Goal: Complete application form: Complete application form

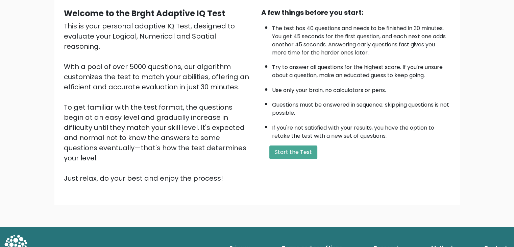
scroll to position [63, 0]
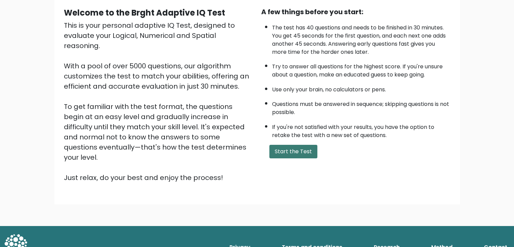
click at [300, 149] on button "Start the Test" at bounding box center [293, 152] width 48 height 14
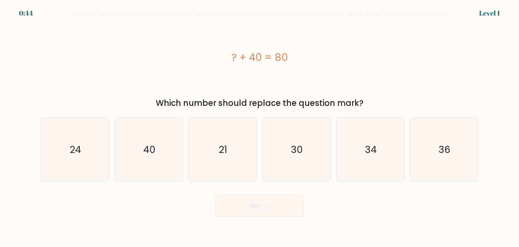
drag, startPoint x: 0, startPoint y: 0, endPoint x: 233, endPoint y: 68, distance: 242.3
click at [233, 68] on div "? + 40 = 80" at bounding box center [260, 57] width 438 height 74
click at [164, 157] on icon "40" at bounding box center [149, 150] width 64 height 64
click at [260, 127] on input "b. 40" at bounding box center [260, 124] width 0 height 3
radio input "true"
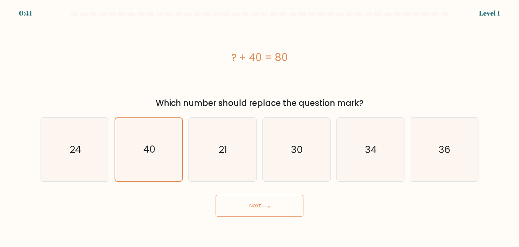
click at [234, 206] on button "Next" at bounding box center [260, 206] width 88 height 22
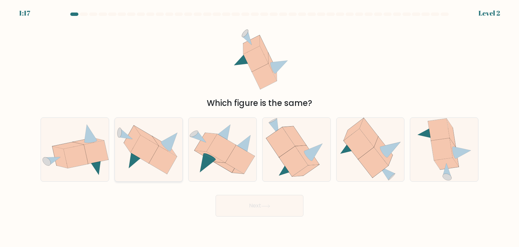
click at [143, 165] on icon at bounding box center [149, 149] width 68 height 49
click at [260, 127] on input "b." at bounding box center [260, 124] width 0 height 3
radio input "true"
click at [264, 210] on button "Next" at bounding box center [260, 206] width 88 height 22
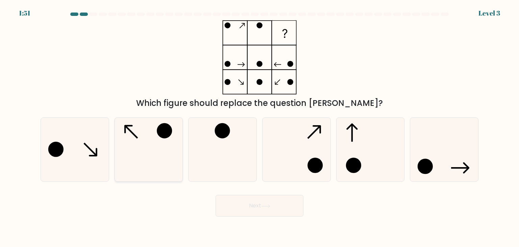
click at [148, 153] on icon at bounding box center [149, 150] width 64 height 64
click at [260, 127] on input "b." at bounding box center [260, 124] width 0 height 3
radio input "true"
click at [260, 205] on button "Next" at bounding box center [260, 206] width 88 height 22
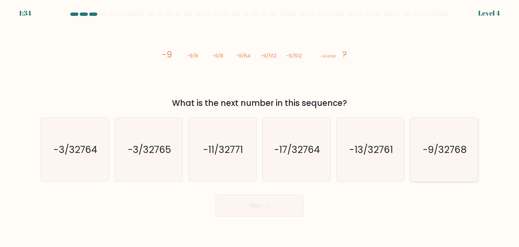
drag, startPoint x: 462, startPoint y: 157, endPoint x: 434, endPoint y: 170, distance: 30.8
click at [462, 156] on icon "-9/32768" at bounding box center [445, 150] width 64 height 64
click at [260, 127] on input "f. -9/32768" at bounding box center [260, 124] width 0 height 3
radio input "true"
click at [276, 203] on button "Next" at bounding box center [260, 206] width 88 height 22
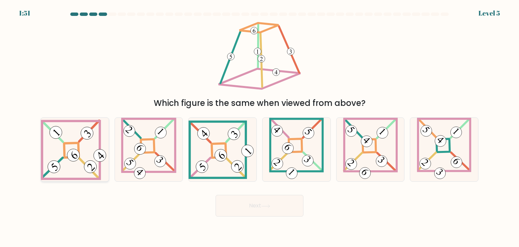
click at [59, 148] on icon at bounding box center [75, 149] width 68 height 61
click at [260, 127] on input "a." at bounding box center [260, 124] width 0 height 3
radio input "true"
click at [92, 148] on icon at bounding box center [74, 150] width 67 height 60
click at [260, 127] on input "a." at bounding box center [260, 124] width 0 height 3
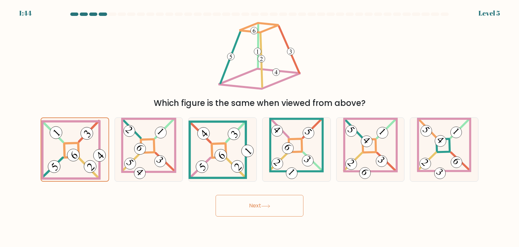
click at [256, 210] on button "Next" at bounding box center [260, 206] width 88 height 22
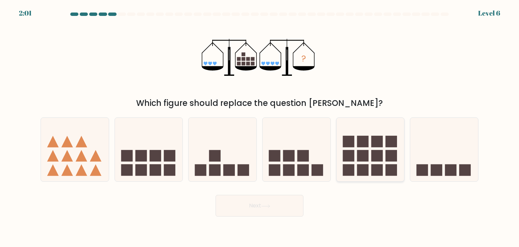
click at [362, 147] on icon at bounding box center [371, 149] width 68 height 56
click at [260, 127] on input "e." at bounding box center [260, 124] width 0 height 3
radio input "true"
click at [256, 208] on button "Next" at bounding box center [260, 206] width 88 height 22
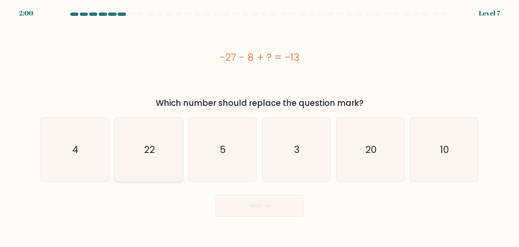
click at [171, 155] on icon "22" at bounding box center [149, 150] width 64 height 64
click at [260, 127] on input "b. 22" at bounding box center [260, 124] width 0 height 3
radio input "true"
click at [245, 208] on button "Next" at bounding box center [260, 206] width 88 height 22
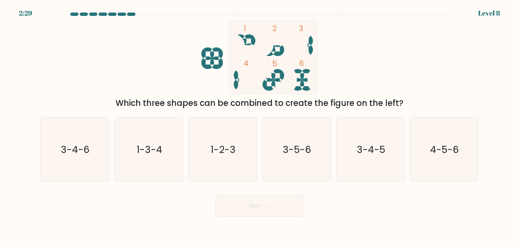
click at [311, 49] on icon at bounding box center [302, 45] width 22 height 22
click at [301, 72] on icon at bounding box center [302, 80] width 22 height 22
click at [77, 147] on text "3-4-6" at bounding box center [75, 150] width 29 height 14
click at [260, 127] on input "a. 3-4-6" at bounding box center [260, 124] width 0 height 3
radio input "true"
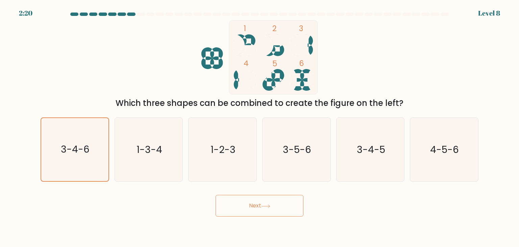
click at [229, 196] on button "Next" at bounding box center [260, 206] width 88 height 22
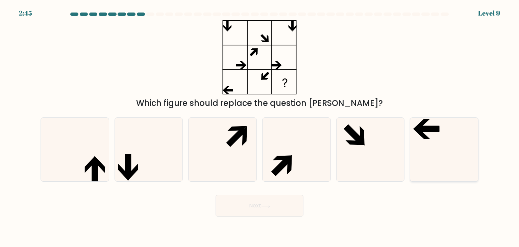
click at [459, 154] on icon at bounding box center [445, 150] width 64 height 64
click at [260, 127] on input "f." at bounding box center [260, 124] width 0 height 3
radio input "true"
click at [276, 207] on button "Next" at bounding box center [260, 206] width 88 height 22
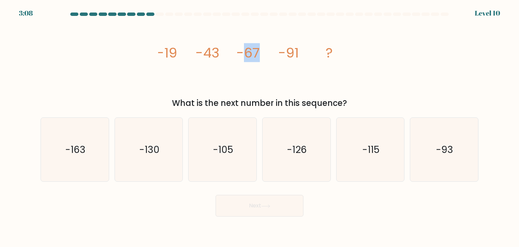
drag, startPoint x: 255, startPoint y: 54, endPoint x: 243, endPoint y: 56, distance: 11.3
click at [243, 56] on icon "image/svg+xml -19 -43 -67 -91 ?" at bounding box center [259, 57] width 203 height 74
click at [267, 79] on icon "image/svg+xml -19 -43 -67 -91 ?" at bounding box center [259, 57] width 203 height 74
click at [289, 135] on icon "-126" at bounding box center [297, 150] width 64 height 64
click at [260, 127] on input "d. -126" at bounding box center [260, 124] width 0 height 3
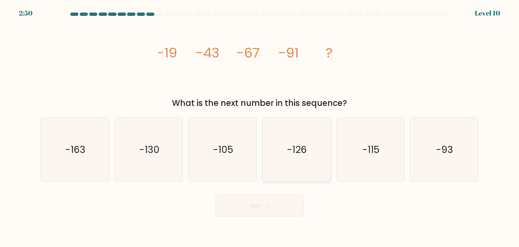
radio input "true"
click at [273, 138] on icon "-126" at bounding box center [296, 149] width 63 height 63
click at [260, 127] on input "d. -126" at bounding box center [260, 124] width 0 height 3
click at [246, 146] on icon "-105" at bounding box center [223, 150] width 64 height 64
click at [260, 127] on input "c. -105" at bounding box center [260, 124] width 0 height 3
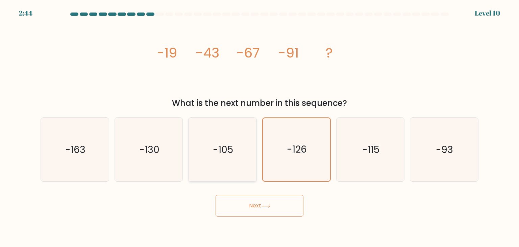
radio input "true"
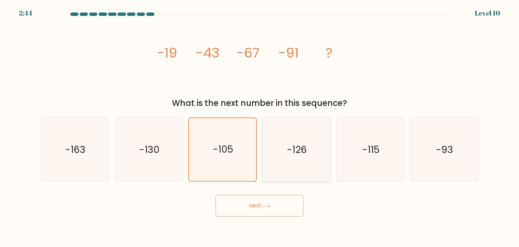
click at [281, 150] on icon "-126" at bounding box center [297, 150] width 64 height 64
click at [260, 127] on input "d. -126" at bounding box center [260, 124] width 0 height 3
radio input "true"
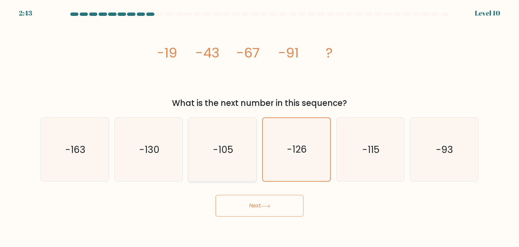
click at [227, 145] on text "-105" at bounding box center [223, 150] width 20 height 14
click at [260, 127] on input "c. -105" at bounding box center [260, 124] width 0 height 3
radio input "true"
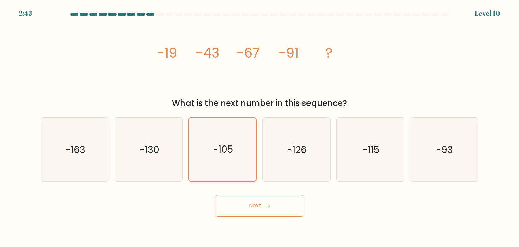
drag, startPoint x: 292, startPoint y: 150, endPoint x: 246, endPoint y: 148, distance: 45.7
click at [288, 150] on text "-126" at bounding box center [297, 150] width 20 height 14
click at [212, 145] on icon "-105" at bounding box center [222, 149] width 63 height 63
click at [260, 127] on input "c. -105" at bounding box center [260, 124] width 0 height 3
drag, startPoint x: 286, startPoint y: 145, endPoint x: 265, endPoint y: 159, distance: 25.1
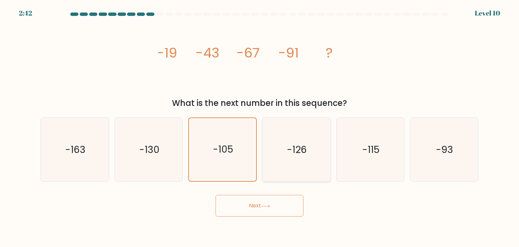
click at [280, 151] on icon "-126" at bounding box center [297, 150] width 64 height 64
click at [260, 127] on input "d. -126" at bounding box center [260, 124] width 0 height 3
radio input "true"
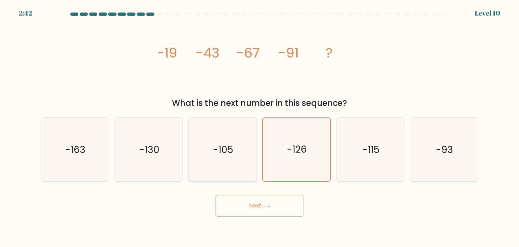
click at [230, 159] on icon "-105" at bounding box center [223, 150] width 64 height 64
click at [260, 127] on input "c. -105" at bounding box center [260, 124] width 0 height 3
radio input "true"
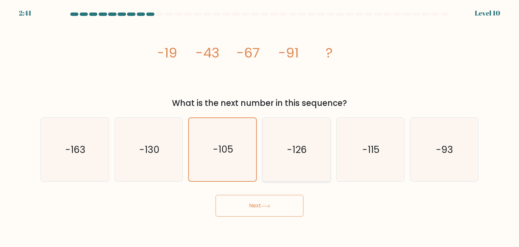
click at [275, 161] on icon "-126" at bounding box center [297, 150] width 64 height 64
click at [260, 127] on input "d. -126" at bounding box center [260, 124] width 0 height 3
radio input "true"
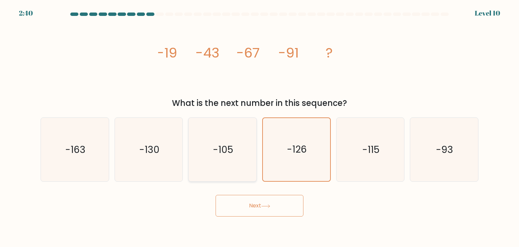
click at [233, 151] on text "-105" at bounding box center [223, 150] width 20 height 14
click at [260, 127] on input "c. -105" at bounding box center [260, 124] width 0 height 3
radio input "true"
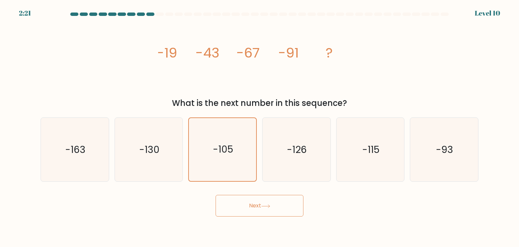
drag, startPoint x: 382, startPoint y: 166, endPoint x: 341, endPoint y: 192, distance: 48.2
click at [381, 167] on icon "-115" at bounding box center [371, 150] width 64 height 64
click at [260, 127] on input "e. -115" at bounding box center [260, 124] width 0 height 3
radio input "true"
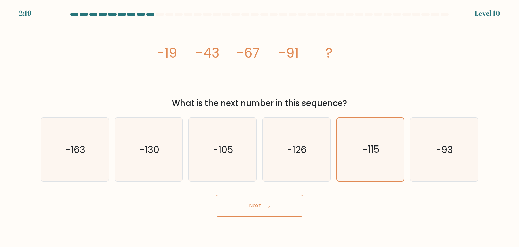
drag, startPoint x: 272, startPoint y: 208, endPoint x: 270, endPoint y: 205, distance: 3.6
click at [272, 206] on button "Next" at bounding box center [260, 206] width 88 height 22
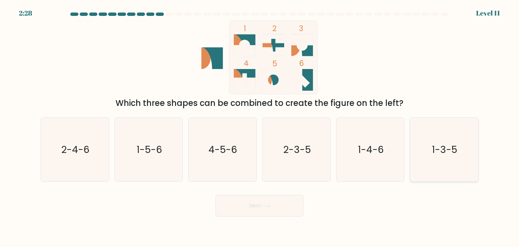
click at [433, 162] on icon "1-3-5" at bounding box center [445, 150] width 64 height 64
click at [260, 127] on input "f. 1-3-5" at bounding box center [260, 124] width 0 height 3
radio input "true"
click at [253, 210] on button "Next" at bounding box center [260, 206] width 88 height 22
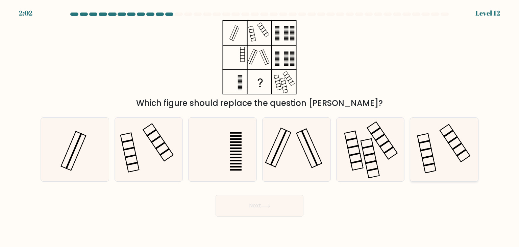
drag, startPoint x: 457, startPoint y: 150, endPoint x: 424, endPoint y: 152, distance: 32.8
click at [460, 150] on icon at bounding box center [445, 150] width 64 height 64
click at [260, 127] on input "f." at bounding box center [260, 124] width 0 height 3
radio input "true"
click at [169, 140] on icon at bounding box center [149, 150] width 64 height 64
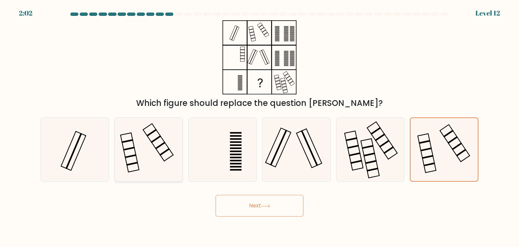
click at [260, 127] on input "b." at bounding box center [260, 124] width 0 height 3
radio input "true"
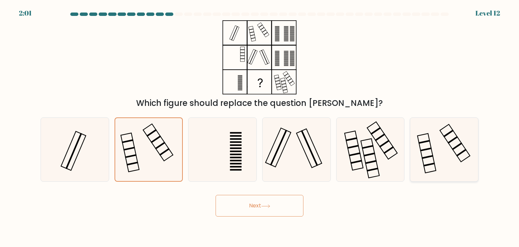
click at [447, 146] on icon at bounding box center [445, 150] width 64 height 64
click at [260, 127] on input "f." at bounding box center [260, 124] width 0 height 3
radio input "true"
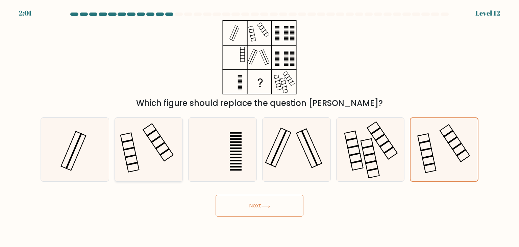
click at [153, 141] on rect at bounding box center [156, 139] width 10 height 8
click at [260, 127] on input "b." at bounding box center [260, 124] width 0 height 3
radio input "true"
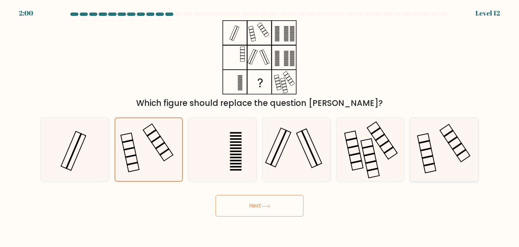
click at [472, 147] on icon at bounding box center [445, 150] width 64 height 64
click at [260, 127] on input "f." at bounding box center [260, 124] width 0 height 3
radio input "true"
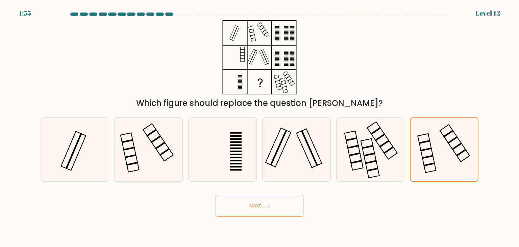
click at [158, 150] on icon at bounding box center [149, 150] width 64 height 64
click at [260, 127] on input "b." at bounding box center [260, 124] width 0 height 3
radio input "true"
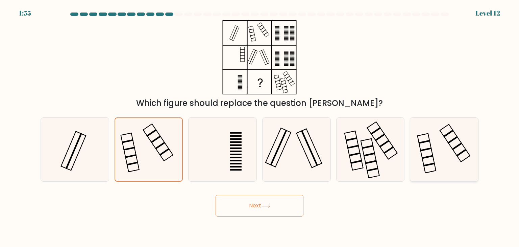
click at [439, 144] on icon at bounding box center [445, 150] width 64 height 64
click at [260, 127] on input "f." at bounding box center [260, 124] width 0 height 3
radio input "true"
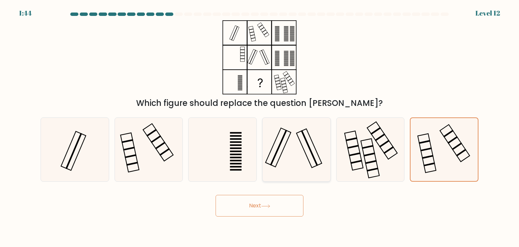
click at [301, 178] on icon at bounding box center [297, 150] width 64 height 64
click at [260, 127] on input "d." at bounding box center [260, 124] width 0 height 3
radio input "true"
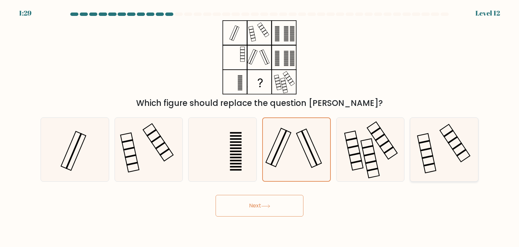
click at [426, 176] on icon at bounding box center [445, 150] width 64 height 64
click at [260, 127] on input "f." at bounding box center [260, 124] width 0 height 3
radio input "true"
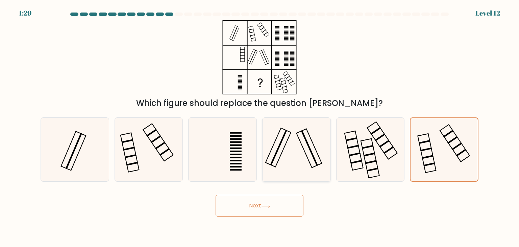
drag, startPoint x: 291, startPoint y: 150, endPoint x: 287, endPoint y: 152, distance: 4.5
click at [289, 150] on icon at bounding box center [297, 150] width 64 height 64
click at [260, 127] on input "d." at bounding box center [260, 124] width 0 height 3
radio input "true"
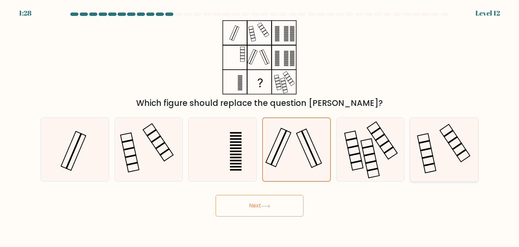
click at [441, 143] on icon at bounding box center [445, 150] width 64 height 64
click at [260, 127] on input "f." at bounding box center [260, 124] width 0 height 3
radio input "true"
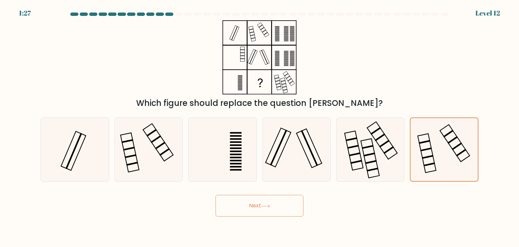
click at [280, 201] on button "Next" at bounding box center [260, 206] width 88 height 22
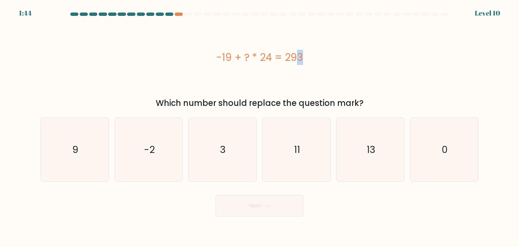
drag, startPoint x: 255, startPoint y: 53, endPoint x: 252, endPoint y: 53, distance: 3.4
click at [252, 53] on div "-19 + ? * 24 = 293" at bounding box center [260, 57] width 438 height 15
click at [265, 38] on div "-19 + ? * 24 = 293" at bounding box center [260, 57] width 438 height 74
drag, startPoint x: 259, startPoint y: 55, endPoint x: 253, endPoint y: 56, distance: 6.8
click at [253, 56] on div "-19 + ? * 24 = 293" at bounding box center [260, 57] width 438 height 15
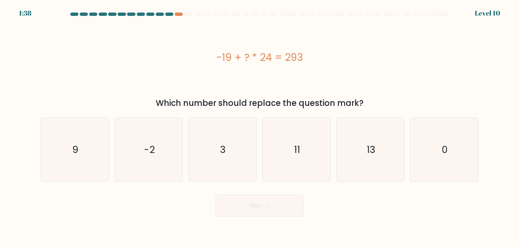
click at [264, 45] on div "-19 + ? * 24 = 293" at bounding box center [260, 57] width 438 height 74
drag, startPoint x: 257, startPoint y: 54, endPoint x: 253, endPoint y: 54, distance: 4.4
click at [253, 54] on div "-19 + ? * 24 = 293" at bounding box center [260, 57] width 438 height 15
click at [260, 46] on div "-19 + ? * 24 = 293" at bounding box center [260, 57] width 438 height 74
click at [378, 137] on icon "13" at bounding box center [371, 150] width 64 height 64
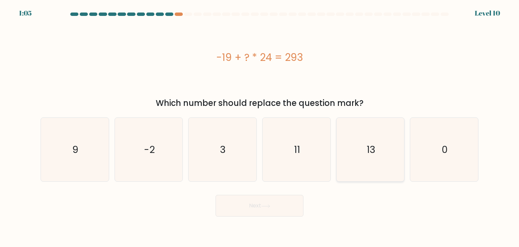
click at [260, 127] on input "e. 13" at bounding box center [260, 124] width 0 height 3
radio input "true"
click at [285, 213] on button "Next" at bounding box center [260, 206] width 88 height 22
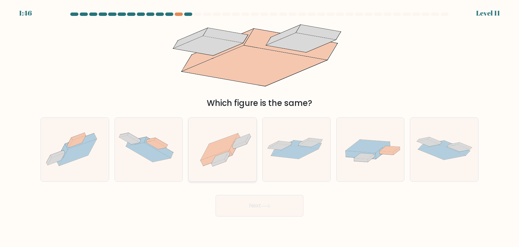
click at [237, 153] on icon at bounding box center [223, 149] width 68 height 51
click at [260, 127] on input "c." at bounding box center [260, 124] width 0 height 3
radio input "true"
click at [276, 210] on button "Next" at bounding box center [260, 206] width 88 height 22
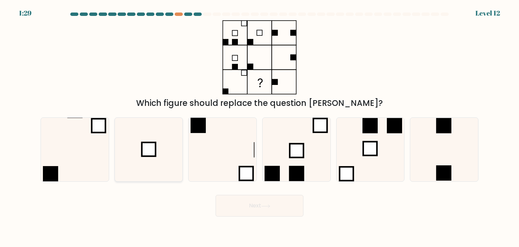
drag, startPoint x: 158, startPoint y: 140, endPoint x: 163, endPoint y: 142, distance: 5.2
click at [158, 138] on icon at bounding box center [149, 150] width 64 height 64
click at [260, 127] on input "b." at bounding box center [260, 124] width 0 height 3
radio input "true"
click at [268, 206] on icon at bounding box center [265, 206] width 9 height 4
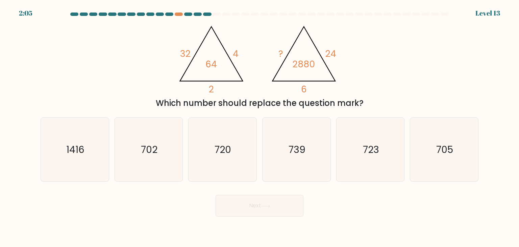
drag, startPoint x: 288, startPoint y: 54, endPoint x: 277, endPoint y: 56, distance: 11.2
click at [277, 56] on icon "@import url('https://fonts.googleapis.com/css?family=Abril+Fatface:400,100,100i…" at bounding box center [259, 57] width 170 height 74
click at [355, 57] on div "@import url('https://fonts.googleapis.com/css?family=Abril+Fatface:400,100,100i…" at bounding box center [260, 64] width 446 height 89
drag, startPoint x: 31, startPoint y: 11, endPoint x: 35, endPoint y: 22, distance: 11.6
click at [18, 15] on body "1:55 Level 13" at bounding box center [259, 123] width 519 height 247
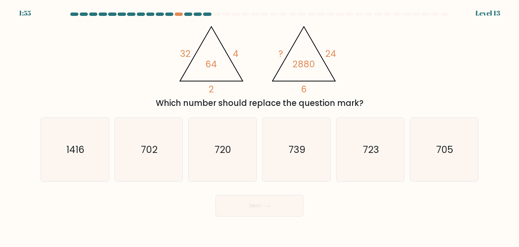
click at [46, 26] on div "@import url('https://fonts.googleapis.com/css?family=Abril+Fatface:400,100,100i…" at bounding box center [260, 64] width 446 height 89
drag, startPoint x: 454, startPoint y: 169, endPoint x: 358, endPoint y: 184, distance: 97.1
click at [452, 169] on icon "705" at bounding box center [445, 150] width 64 height 64
click at [260, 127] on input "f. 705" at bounding box center [260, 124] width 0 height 3
radio input "true"
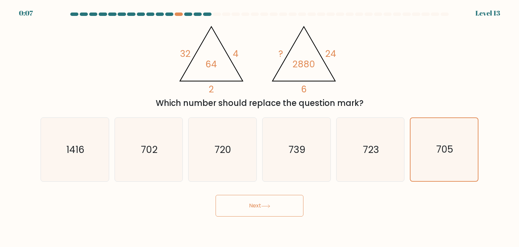
click at [282, 209] on button "Next" at bounding box center [260, 206] width 88 height 22
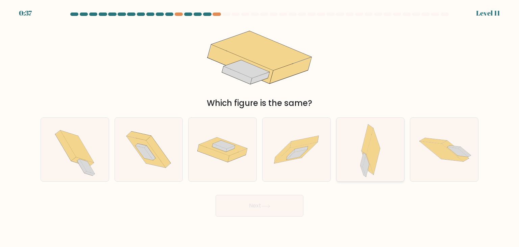
click at [400, 148] on div at bounding box center [370, 149] width 69 height 64
click at [260, 127] on input "e." at bounding box center [260, 124] width 0 height 3
radio input "true"
click at [294, 205] on button "Next" at bounding box center [260, 206] width 88 height 22
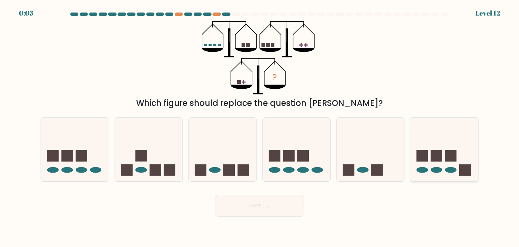
click at [448, 161] on rect at bounding box center [450, 155] width 11 height 11
click at [260, 127] on input "f." at bounding box center [260, 124] width 0 height 3
radio input "true"
click at [278, 209] on button "Next" at bounding box center [260, 206] width 88 height 22
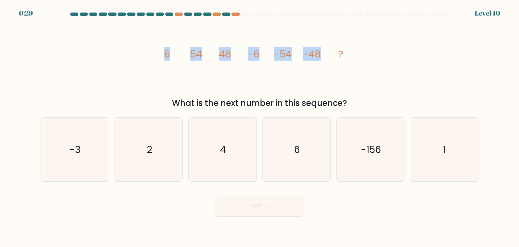
drag, startPoint x: 321, startPoint y: 50, endPoint x: 170, endPoint y: 50, distance: 150.8
click at [166, 55] on icon "image/svg+xml 6 54 48 -6 -54 -48 ?" at bounding box center [259, 57] width 203 height 74
click at [183, 64] on icon "image/svg+xml 6 54 48 -6 -54 -48 ?" at bounding box center [259, 57] width 203 height 74
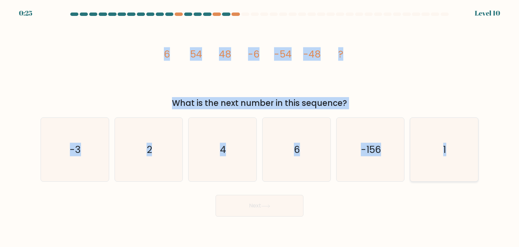
drag, startPoint x: 150, startPoint y: 53, endPoint x: 469, endPoint y: 179, distance: 342.6
click at [493, 181] on form at bounding box center [259, 115] width 519 height 204
copy form "6 54 48 -6 -54 -48 ? What is the next number in this sequence? a. -3 b. 2 c. 4 …"
click at [399, 67] on div "image/svg+xml 6 54 48 -6 -54 -48 ? What is the next number in this sequence?" at bounding box center [260, 64] width 446 height 89
click at [368, 97] on div "image/svg+xml 6 54 48 -6 -54 -48 ? What is the next number in this sequence?" at bounding box center [260, 64] width 446 height 89
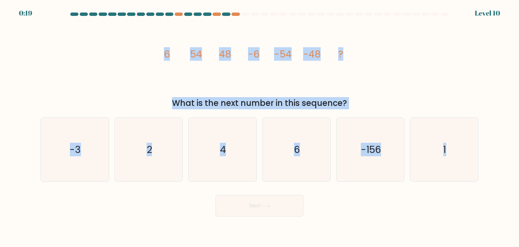
click at [325, 111] on form at bounding box center [259, 115] width 519 height 204
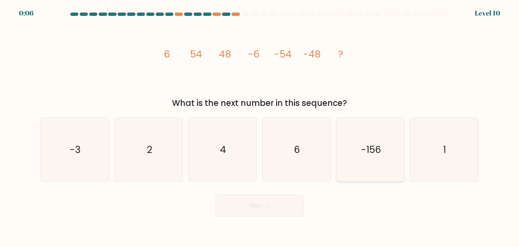
click at [359, 146] on icon "-156" at bounding box center [371, 150] width 64 height 64
click at [260, 127] on input "e. -156" at bounding box center [260, 124] width 0 height 3
radio input "true"
click at [287, 209] on button "Next" at bounding box center [260, 206] width 88 height 22
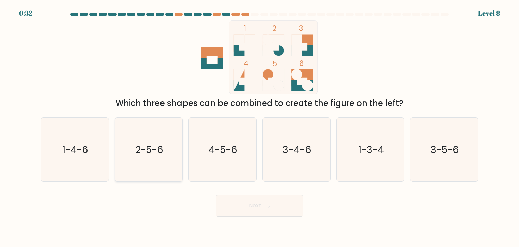
drag, startPoint x: 155, startPoint y: 149, endPoint x: 166, endPoint y: 158, distance: 13.7
click at [154, 148] on text "2-5-6" at bounding box center [149, 150] width 28 height 14
click at [244, 198] on button "Next" at bounding box center [260, 206] width 88 height 22
click at [145, 155] on text "2-5-6" at bounding box center [149, 150] width 28 height 14
click at [260, 127] on input "b. 2-5-6" at bounding box center [260, 124] width 0 height 3
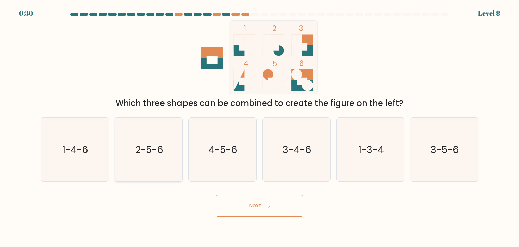
radio input "true"
click at [241, 203] on button "Next" at bounding box center [260, 206] width 88 height 22
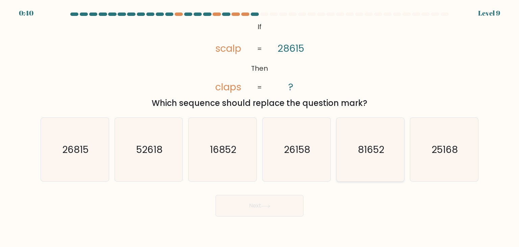
click at [373, 153] on text "81652" at bounding box center [371, 150] width 26 height 14
click at [260, 127] on input "e. 81652" at bounding box center [260, 124] width 0 height 3
radio input "true"
click at [278, 206] on button "Next" at bounding box center [260, 206] width 88 height 22
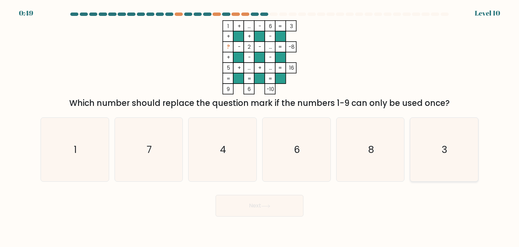
click at [451, 160] on icon "3" at bounding box center [445, 150] width 64 height 64
click at [260, 127] on input "f. 3" at bounding box center [260, 124] width 0 height 3
radio input "true"
click at [277, 209] on button "Next" at bounding box center [260, 206] width 88 height 22
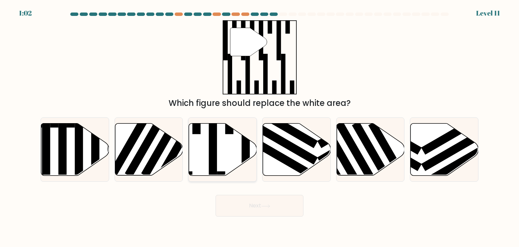
click at [206, 166] on icon at bounding box center [223, 149] width 68 height 52
click at [260, 127] on input "c." at bounding box center [260, 124] width 0 height 3
radio input "true"
click at [253, 200] on button "Next" at bounding box center [260, 206] width 88 height 22
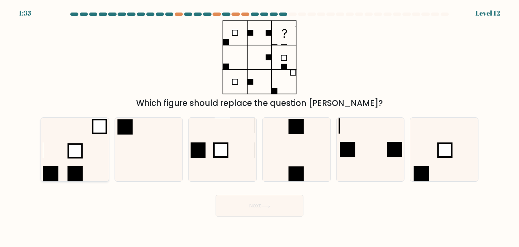
drag, startPoint x: 85, startPoint y: 172, endPoint x: 90, endPoint y: 168, distance: 6.2
click at [89, 168] on icon at bounding box center [75, 150] width 64 height 64
click at [260, 127] on input "a." at bounding box center [260, 124] width 0 height 3
radio input "true"
click at [268, 208] on button "Next" at bounding box center [260, 206] width 88 height 22
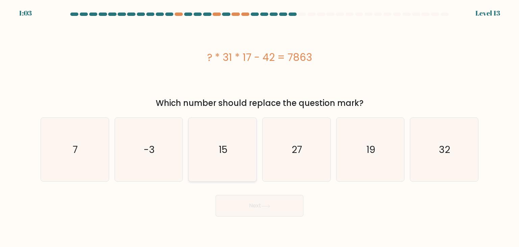
click at [221, 129] on icon "15" at bounding box center [223, 150] width 64 height 64
click at [260, 127] on input "c. 15" at bounding box center [260, 124] width 0 height 3
radio input "true"
click at [253, 208] on button "Next" at bounding box center [260, 206] width 88 height 22
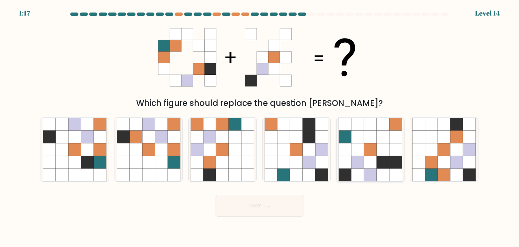
click at [360, 156] on icon at bounding box center [358, 162] width 13 height 13
click at [260, 127] on input "e." at bounding box center [260, 124] width 0 height 3
radio input "true"
click at [262, 208] on button "Next" at bounding box center [260, 206] width 88 height 22
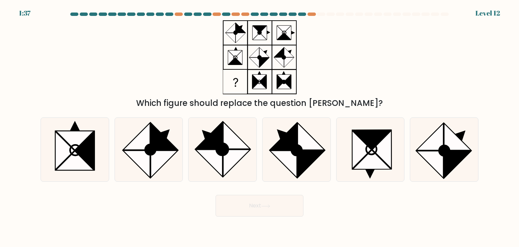
drag, startPoint x: 66, startPoint y: 19, endPoint x: 259, endPoint y: 54, distance: 196.6
click at [300, 72] on form at bounding box center [259, 115] width 519 height 204
drag, startPoint x: 241, startPoint y: 34, endPoint x: 296, endPoint y: 50, distance: 57.4
click at [296, 50] on icon at bounding box center [259, 57] width 85 height 74
drag, startPoint x: 277, startPoint y: 50, endPoint x: 261, endPoint y: 56, distance: 17.1
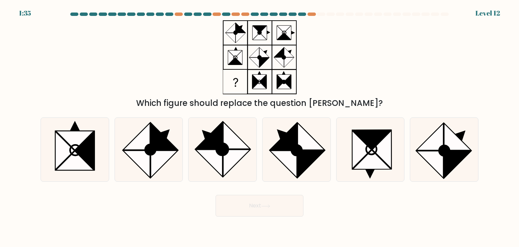
click at [262, 56] on icon at bounding box center [259, 57] width 85 height 74
click at [294, 166] on icon at bounding box center [283, 164] width 27 height 27
click at [260, 127] on input "d." at bounding box center [260, 124] width 0 height 3
radio input "true"
click at [268, 206] on icon at bounding box center [265, 206] width 9 height 4
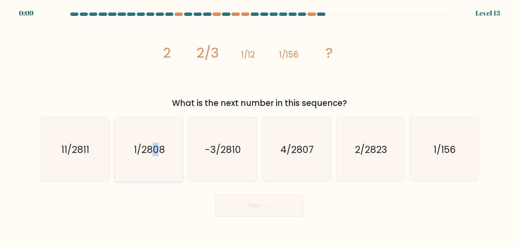
click at [156, 163] on icon "1/2808" at bounding box center [149, 150] width 64 height 64
click at [173, 172] on icon "1/2808" at bounding box center [149, 150] width 64 height 64
click at [260, 127] on input "b. 1/2808" at bounding box center [260, 124] width 0 height 3
radio input "true"
click at [238, 201] on button "Next" at bounding box center [260, 206] width 88 height 22
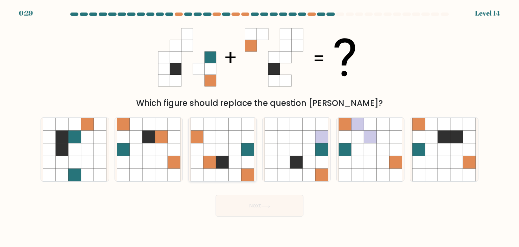
click at [220, 155] on icon at bounding box center [222, 149] width 13 height 13
click at [260, 127] on input "c." at bounding box center [260, 124] width 0 height 3
radio input "true"
click at [262, 202] on button "Next" at bounding box center [260, 206] width 88 height 22
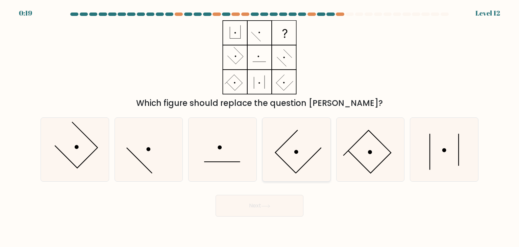
click at [310, 136] on icon at bounding box center [297, 150] width 64 height 64
click at [260, 127] on input "d." at bounding box center [260, 124] width 0 height 3
radio input "true"
click at [279, 205] on button "Next" at bounding box center [260, 206] width 88 height 22
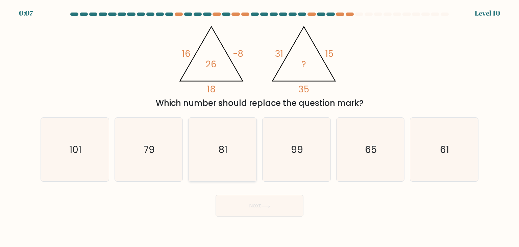
click at [174, 152] on icon "79" at bounding box center [149, 150] width 64 height 64
click at [260, 127] on input "b. 79" at bounding box center [260, 124] width 0 height 3
radio input "true"
click at [262, 198] on button "Next" at bounding box center [260, 206] width 88 height 22
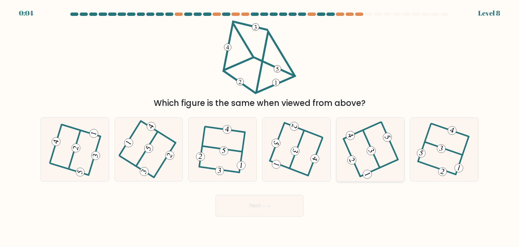
click at [371, 173] on 470 at bounding box center [367, 173] width 11 height 11
click at [260, 127] on input "e." at bounding box center [260, 124] width 0 height 3
radio input "true"
click at [289, 201] on button "Next" at bounding box center [260, 206] width 88 height 22
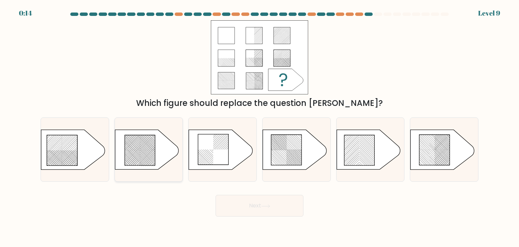
drag, startPoint x: 149, startPoint y: 166, endPoint x: 158, endPoint y: 168, distance: 9.7
click at [149, 164] on icon at bounding box center [149, 149] width 68 height 40
click at [260, 127] on input "b." at bounding box center [260, 124] width 0 height 3
radio input "true"
click at [242, 205] on button "Next" at bounding box center [260, 206] width 88 height 22
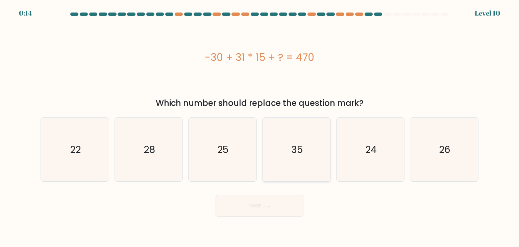
click at [299, 136] on icon "35" at bounding box center [297, 150] width 64 height 64
click at [260, 127] on input "d. 35" at bounding box center [260, 124] width 0 height 3
radio input "true"
click at [282, 204] on button "Next" at bounding box center [260, 206] width 88 height 22
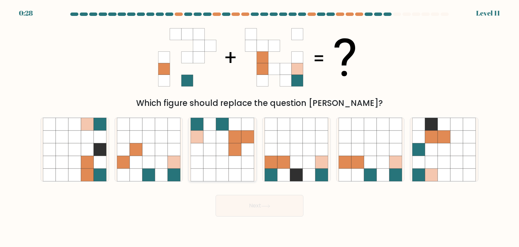
click at [237, 154] on icon at bounding box center [235, 149] width 13 height 13
click at [260, 127] on input "c." at bounding box center [260, 124] width 0 height 3
radio input "true"
click at [263, 208] on button "Next" at bounding box center [260, 206] width 88 height 22
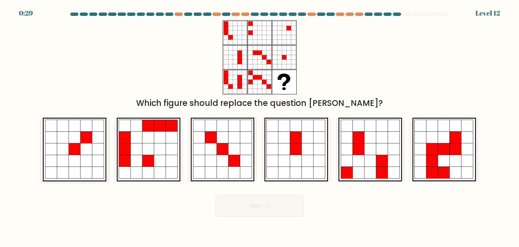
click at [96, 150] on icon at bounding box center [99, 149] width 12 height 12
click at [260, 127] on input "a." at bounding box center [260, 124] width 0 height 3
radio input "true"
click at [281, 211] on button "Next" at bounding box center [260, 206] width 88 height 22
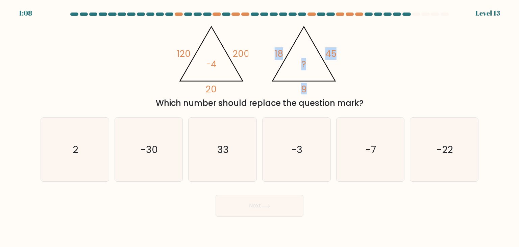
drag, startPoint x: 313, startPoint y: 66, endPoint x: 268, endPoint y: 64, distance: 45.0
click at [268, 64] on icon "@import url('https://fonts.googleapis.com/css?family=Abril+Fatface:400,100,100i…" at bounding box center [259, 57] width 170 height 74
click at [256, 67] on icon "@import url('https://fonts.googleapis.com/css?family=Abril+Fatface:400,100,100i…" at bounding box center [259, 57] width 170 height 74
click at [162, 137] on icon "-30" at bounding box center [149, 150] width 64 height 64
click at [260, 127] on input "b. -30" at bounding box center [260, 124] width 0 height 3
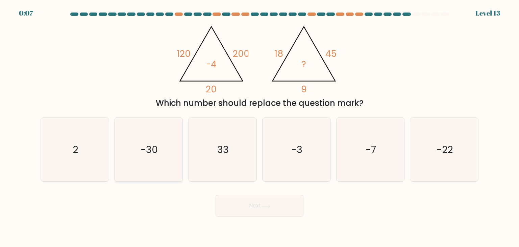
radio input "true"
click at [244, 207] on button "Next" at bounding box center [260, 206] width 88 height 22
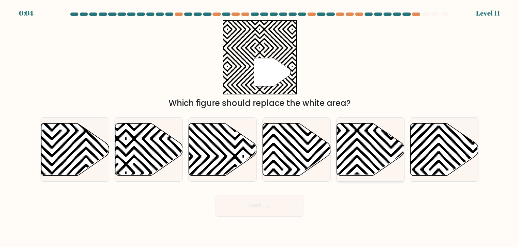
drag, startPoint x: 373, startPoint y: 148, endPoint x: 336, endPoint y: 160, distance: 38.2
click at [373, 148] on icon at bounding box center [371, 149] width 68 height 52
click at [260, 127] on input "e." at bounding box center [260, 124] width 0 height 3
radio input "true"
click at [275, 202] on button "Next" at bounding box center [260, 206] width 88 height 22
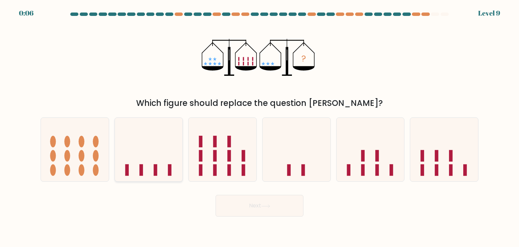
click at [168, 157] on icon at bounding box center [149, 149] width 68 height 56
click at [260, 127] on input "b." at bounding box center [260, 124] width 0 height 3
radio input "true"
click at [242, 201] on button "Next" at bounding box center [260, 206] width 88 height 22
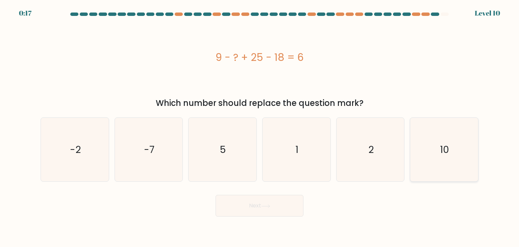
click at [453, 174] on icon "10" at bounding box center [445, 150] width 64 height 64
click at [260, 127] on input "f. 10" at bounding box center [260, 124] width 0 height 3
radio input "true"
click at [270, 204] on icon at bounding box center [265, 206] width 9 height 4
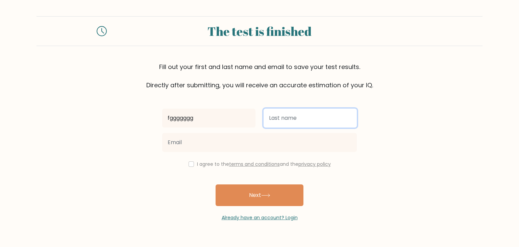
click at [313, 121] on input "text" at bounding box center [310, 118] width 93 height 19
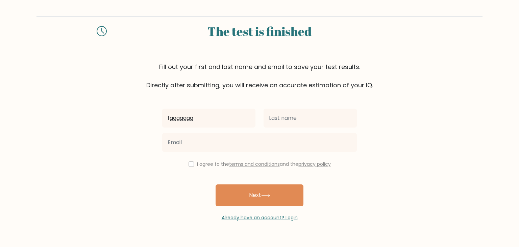
click at [220, 130] on div at bounding box center [259, 142] width 203 height 24
drag, startPoint x: 220, startPoint y: 128, endPoint x: 223, endPoint y: 125, distance: 4.1
click at [221, 127] on div "fggggggg" at bounding box center [208, 118] width 101 height 24
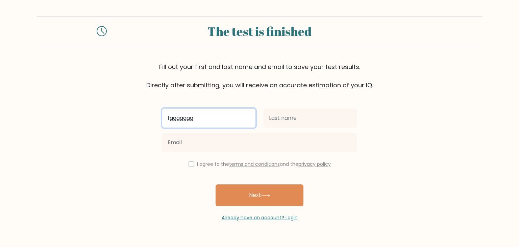
click at [227, 124] on input "fggggggg" at bounding box center [208, 118] width 93 height 19
type input "f"
type input "NIGGER"
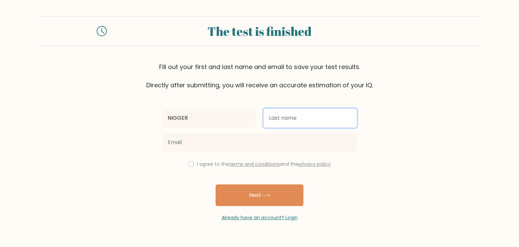
click at [296, 121] on input "text" at bounding box center [310, 118] width 93 height 19
type input "BALLS"
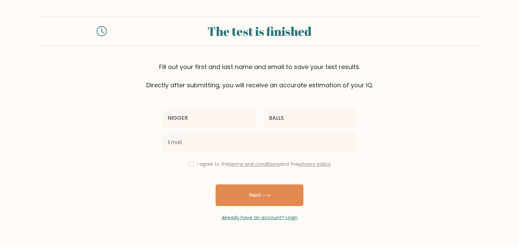
click at [434, 114] on form "The test is finished Fill out your first and last name and email to save your t…" at bounding box center [259, 118] width 519 height 205
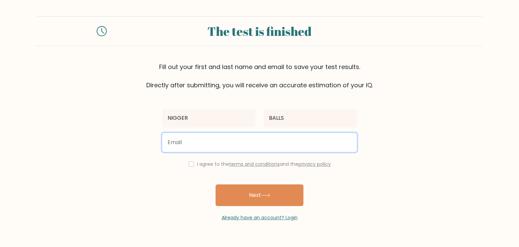
drag, startPoint x: 253, startPoint y: 144, endPoint x: 263, endPoint y: 149, distance: 11.5
click at [253, 144] on input "email" at bounding box center [259, 142] width 195 height 19
type input "dxnifoot@gmail.com"
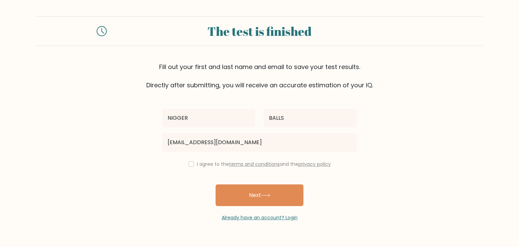
click at [191, 167] on div "I agree to the terms and conditions and the privacy policy" at bounding box center [259, 164] width 203 height 8
click at [189, 161] on input "checkbox" at bounding box center [191, 163] width 5 height 5
click at [189, 164] on input "checkbox" at bounding box center [191, 163] width 5 height 5
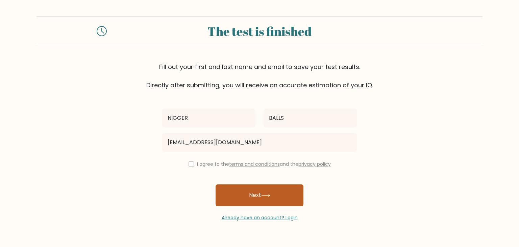
click at [232, 187] on button "Next" at bounding box center [260, 195] width 88 height 22
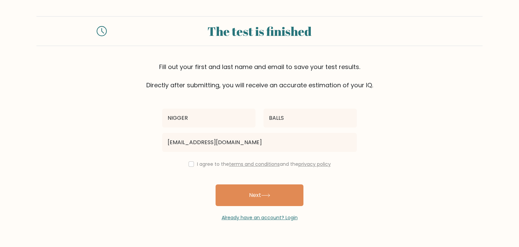
click at [192, 164] on div "I agree to the terms and conditions and the privacy policy" at bounding box center [259, 164] width 203 height 8
click at [189, 162] on input "checkbox" at bounding box center [191, 163] width 5 height 5
checkbox input "true"
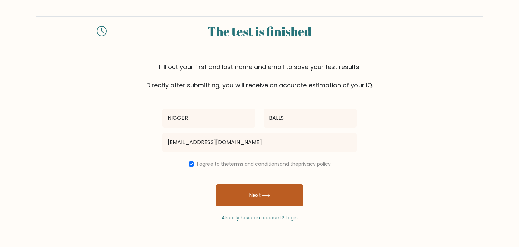
click at [228, 187] on button "Next" at bounding box center [260, 195] width 88 height 22
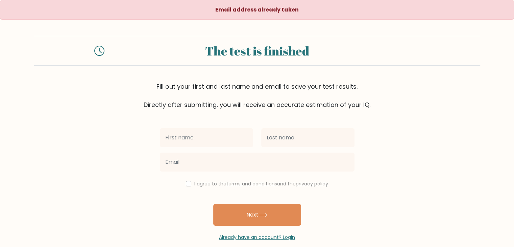
drag, startPoint x: 474, startPoint y: 117, endPoint x: 468, endPoint y: 120, distance: 7.0
click at [473, 118] on form "The test is finished Fill out your first and last name and email to save your t…" at bounding box center [257, 138] width 514 height 205
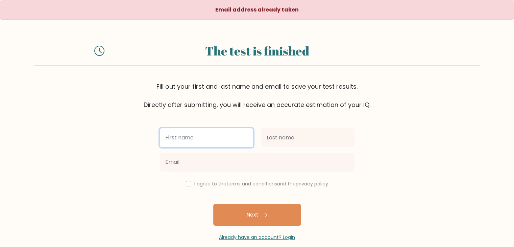
click at [229, 135] on input "text" at bounding box center [206, 137] width 93 height 19
type input "nbn"
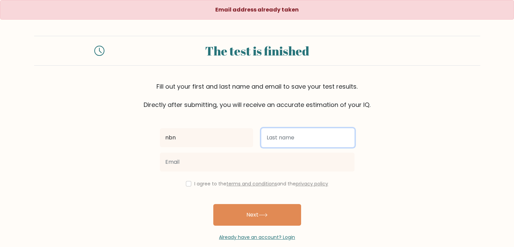
click at [284, 137] on input "text" at bounding box center [307, 137] width 93 height 19
type input "bnb"
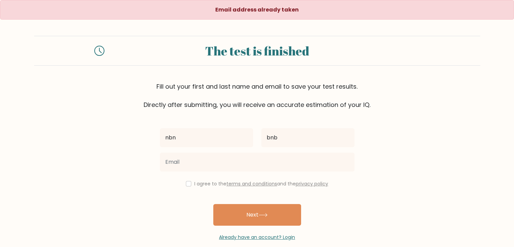
click at [376, 135] on form "The test is finished Fill out your first and last name and email to save your t…" at bounding box center [257, 138] width 514 height 205
click at [469, 159] on form "The test is finished Fill out your first and last name and email to save your t…" at bounding box center [257, 138] width 514 height 205
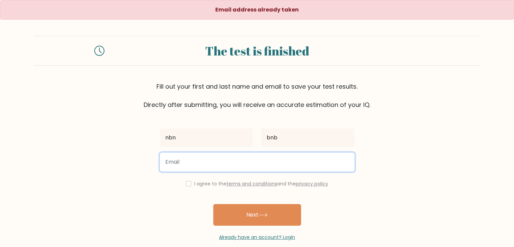
click at [244, 161] on input "email" at bounding box center [257, 161] width 195 height 19
paste input "[EMAIL_ADDRESS][DOMAIN_NAME]"
type input "[EMAIL_ADDRESS][DOMAIN_NAME]"
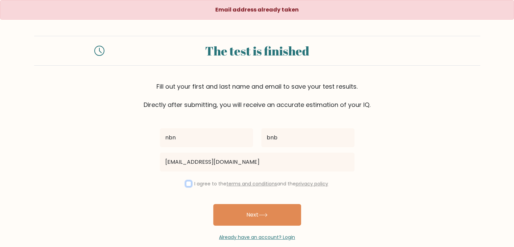
drag, startPoint x: 186, startPoint y: 184, endPoint x: 191, endPoint y: 186, distance: 5.2
click at [187, 183] on input "checkbox" at bounding box center [188, 183] width 5 height 5
checkbox input "true"
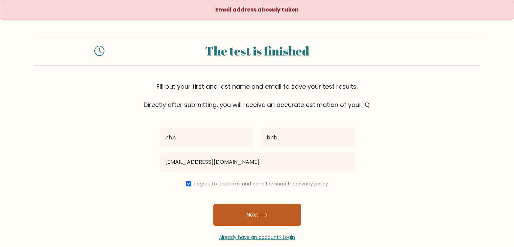
click at [245, 210] on button "Next" at bounding box center [257, 215] width 88 height 22
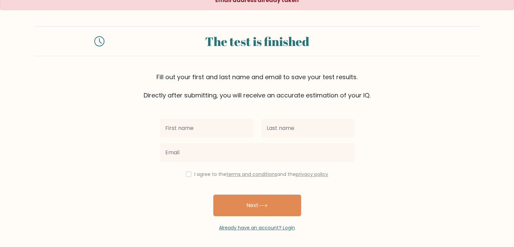
scroll to position [10, 0]
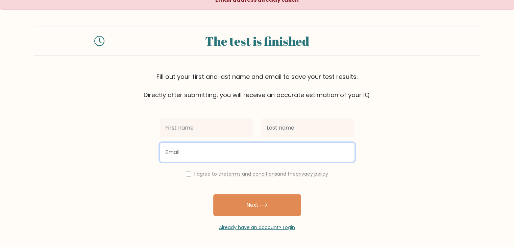
click at [266, 145] on input "email" at bounding box center [257, 152] width 195 height 19
paste input "[EMAIL_ADDRESS][DOMAIN_NAME]"
type input "[EMAIL_ADDRESS][DOMAIN_NAME]"
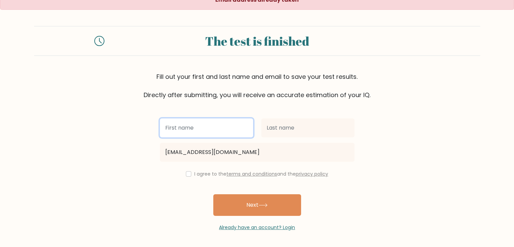
click at [212, 127] on input "text" at bounding box center [206, 127] width 93 height 19
type input "[PERSON_NAME]"
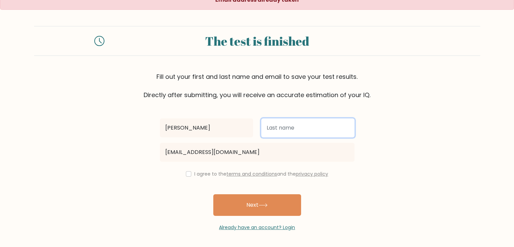
click at [292, 133] on input "text" at bounding box center [307, 127] width 93 height 19
type input "D"
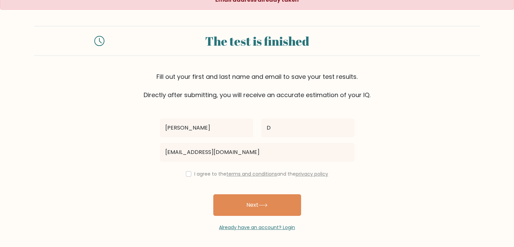
click at [376, 116] on form "The test is finished Fill out your first and last name and email to save your t…" at bounding box center [257, 128] width 514 height 205
click at [192, 174] on div "I agree to the terms and conditions and the privacy policy" at bounding box center [257, 174] width 203 height 8
click at [189, 174] on input "checkbox" at bounding box center [188, 173] width 5 height 5
checkbox input "true"
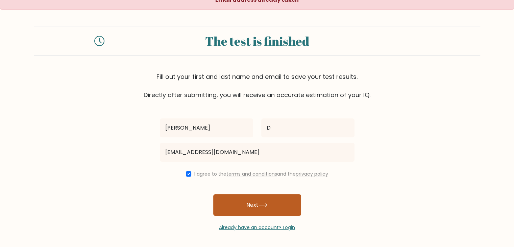
click at [233, 203] on button "Next" at bounding box center [257, 205] width 88 height 22
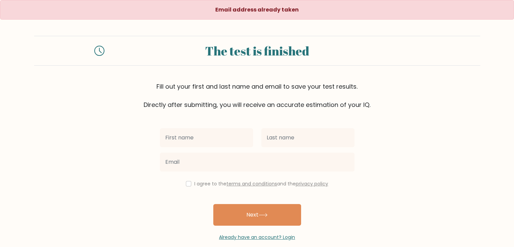
click at [418, 179] on form "The test is finished Fill out your first and last name and email to save your t…" at bounding box center [257, 138] width 514 height 205
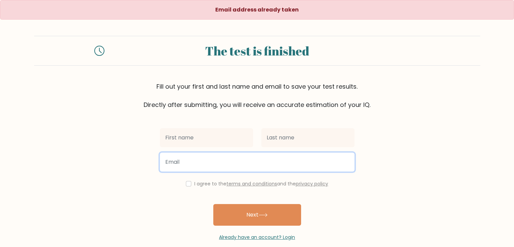
click at [338, 161] on input "email" at bounding box center [257, 161] width 195 height 19
type input "D"
type input "daoukdani@gmail.com"
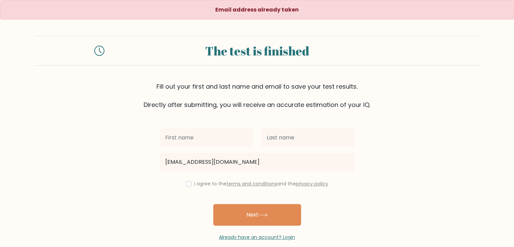
drag, startPoint x: 426, startPoint y: 176, endPoint x: 258, endPoint y: 149, distance: 169.9
click at [421, 175] on form "The test is finished Fill out your first and last name and email to save your t…" at bounding box center [257, 138] width 514 height 205
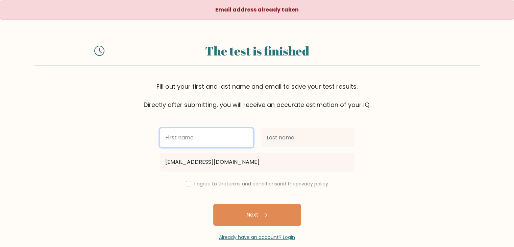
click at [209, 134] on input "text" at bounding box center [206, 137] width 93 height 19
type input "ddddd"
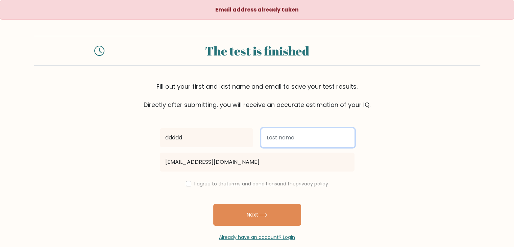
click at [290, 137] on input "text" at bounding box center [307, 137] width 93 height 19
type input "dddddd"
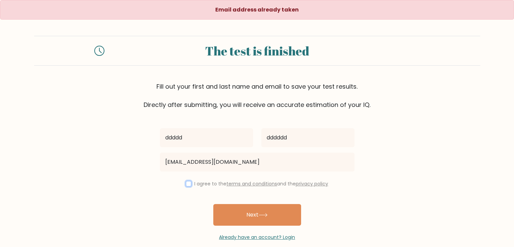
click at [188, 185] on input "checkbox" at bounding box center [188, 183] width 5 height 5
checkbox input "true"
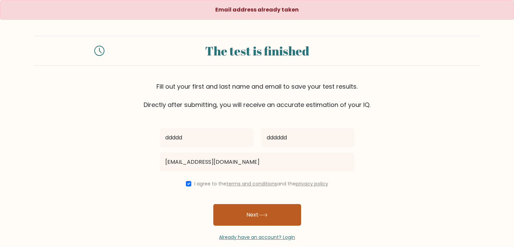
click at [243, 215] on button "Next" at bounding box center [257, 215] width 88 height 22
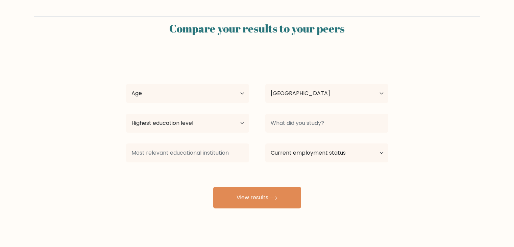
select select "SA"
click at [323, 97] on select "Country [GEOGRAPHIC_DATA] [GEOGRAPHIC_DATA] [GEOGRAPHIC_DATA] [US_STATE] [GEOGR…" at bounding box center [326, 93] width 123 height 19
click at [324, 70] on div "ddddd dddddd Age Under [DEMOGRAPHIC_DATA] [DEMOGRAPHIC_DATA] [DEMOGRAPHIC_DATA]…" at bounding box center [257, 134] width 270 height 149
click at [233, 94] on select "Age Under [DEMOGRAPHIC_DATA] [DEMOGRAPHIC_DATA] [DEMOGRAPHIC_DATA] [DEMOGRAPHIC…" at bounding box center [187, 93] width 123 height 19
select select "18_24"
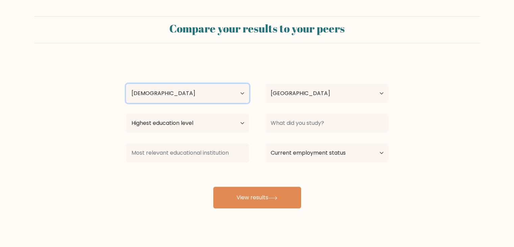
click at [126, 84] on select "Age Under [DEMOGRAPHIC_DATA] [DEMOGRAPHIC_DATA] [DEMOGRAPHIC_DATA] [DEMOGRAPHIC…" at bounding box center [187, 93] width 123 height 19
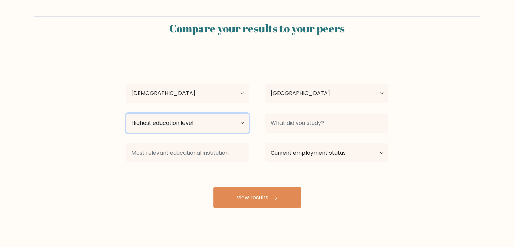
click at [230, 123] on select "Highest education level No schooling Primary Lower Secondary Upper Secondary Oc…" at bounding box center [187, 123] width 123 height 19
click at [126, 114] on select "Highest education level No schooling Primary Lower Secondary Upper Secondary Oc…" at bounding box center [187, 123] width 123 height 19
drag, startPoint x: 175, startPoint y: 127, endPoint x: 175, endPoint y: 132, distance: 4.7
click at [175, 127] on select "Highest education level No schooling Primary Lower Secondary Upper Secondary Oc…" at bounding box center [187, 123] width 123 height 19
select select "upper_secondary"
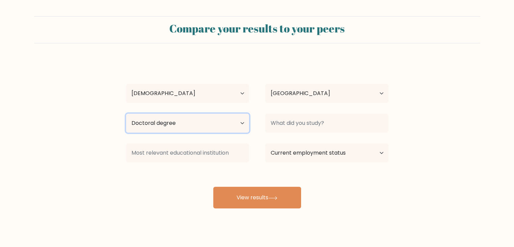
click at [126, 114] on select "Highest education level No schooling Primary Lower Secondary Upper Secondary Oc…" at bounding box center [187, 123] width 123 height 19
click at [219, 129] on select "Highest education level No schooling Primary Lower Secondary Upper Secondary Oc…" at bounding box center [187, 123] width 123 height 19
drag, startPoint x: 228, startPoint y: 121, endPoint x: 267, endPoint y: 119, distance: 40.0
click at [229, 121] on select "Highest education level No schooling Primary Lower Secondary Upper Secondary Oc…" at bounding box center [187, 123] width 123 height 19
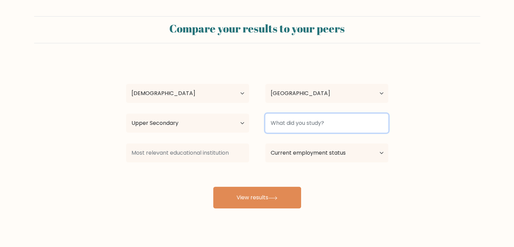
click at [295, 118] on input at bounding box center [326, 123] width 123 height 19
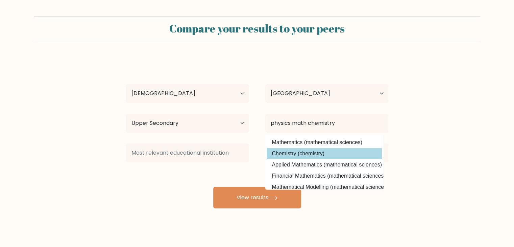
click at [335, 151] on option "Chemistry (chemistry)" at bounding box center [324, 153] width 115 height 11
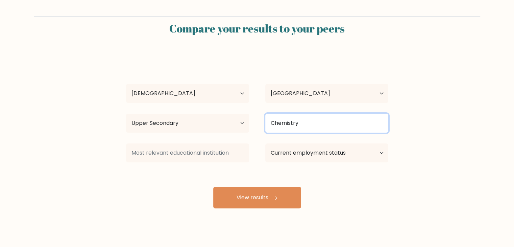
click at [327, 126] on input "Chemistry" at bounding box center [326, 123] width 123 height 19
click at [337, 120] on input "Chemistry" at bounding box center [326, 123] width 123 height 19
drag, startPoint x: 334, startPoint y: 123, endPoint x: 319, endPoint y: 119, distance: 15.6
click at [321, 119] on input "Chemistry" at bounding box center [326, 123] width 123 height 19
click at [319, 120] on input "Chemistry" at bounding box center [326, 123] width 123 height 19
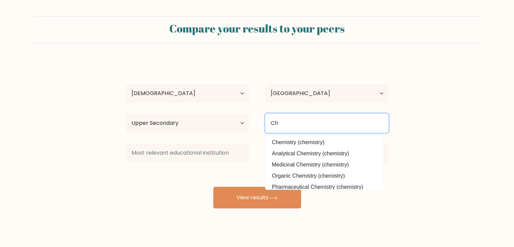
type input "C"
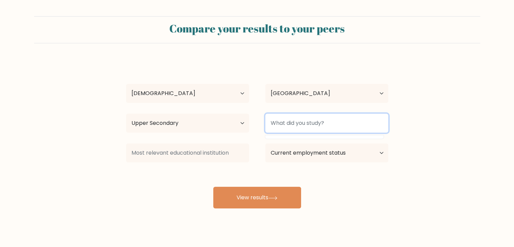
drag, startPoint x: 308, startPoint y: 126, endPoint x: 380, endPoint y: 130, distance: 72.1
click at [310, 126] on input at bounding box center [326, 123] width 123 height 19
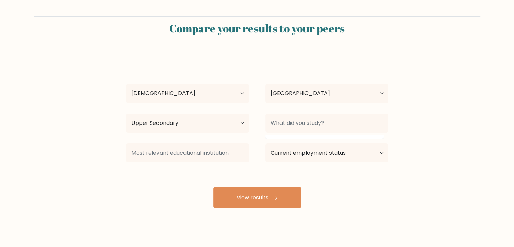
click at [404, 131] on form "Compare your results to your peers ddddd dddddd Age Under 18 years old 18-24 ye…" at bounding box center [257, 112] width 514 height 192
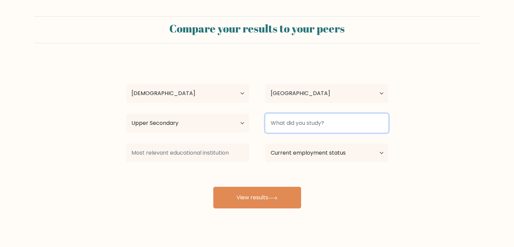
click at [348, 125] on input at bounding box center [326, 123] width 123 height 19
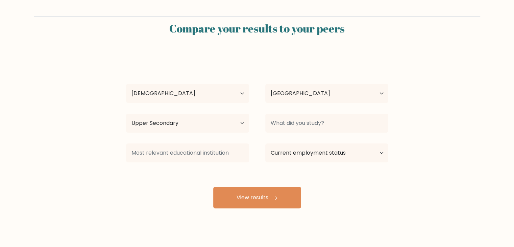
click at [444, 149] on form "Compare your results to your peers ddddd dddddd Age Under 18 years old 18-24 ye…" at bounding box center [257, 112] width 514 height 192
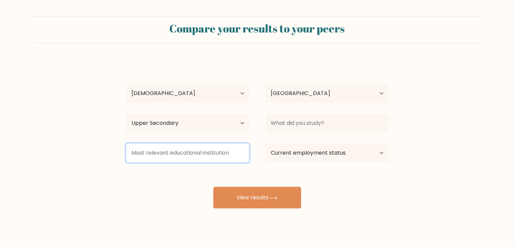
click at [196, 158] on input at bounding box center [187, 152] width 123 height 19
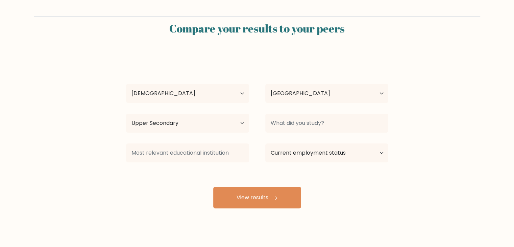
click at [197, 177] on div "ddddd dddddd Age Under 18 years old 18-24 years old 25-34 years old 35-44 years…" at bounding box center [257, 134] width 270 height 149
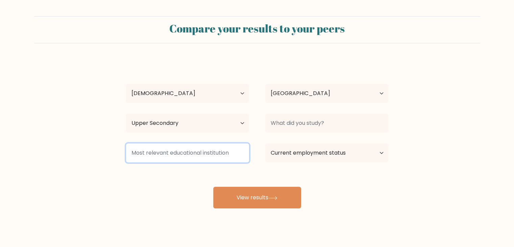
click at [197, 154] on input at bounding box center [187, 152] width 123 height 19
type input "s"
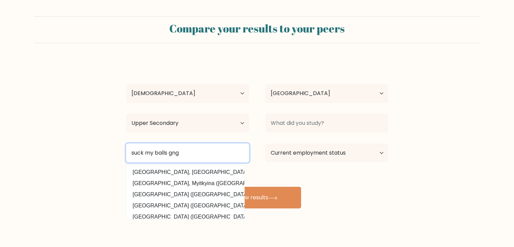
type input "suck my balls gng"
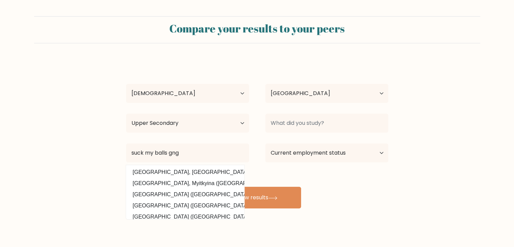
drag, startPoint x: 438, startPoint y: 138, endPoint x: 412, endPoint y: 127, distance: 28.6
click at [438, 137] on form "Compare your results to your peers ddddd dddddd Age Under 18 years old 18-24 ye…" at bounding box center [257, 112] width 514 height 192
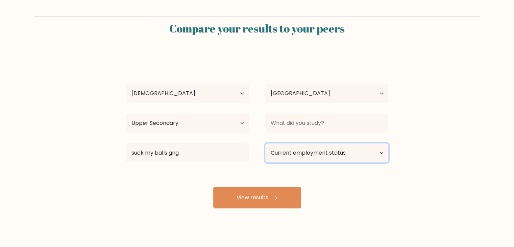
click at [339, 149] on select "Current employment status Employed Student Retired Other / prefer not to answer" at bounding box center [326, 152] width 123 height 19
click at [334, 151] on select "Current employment status Employed Student Retired Other / prefer not to answer" at bounding box center [326, 152] width 123 height 19
click at [342, 151] on select "Current employment status Employed Student Retired Other / prefer not to answer" at bounding box center [326, 152] width 123 height 19
click at [364, 147] on select "Current employment status Employed Student Retired Other / prefer not to answer" at bounding box center [326, 152] width 123 height 19
click at [380, 157] on select "Current employment status Employed Student Retired Other / prefer not to answer" at bounding box center [326, 152] width 123 height 19
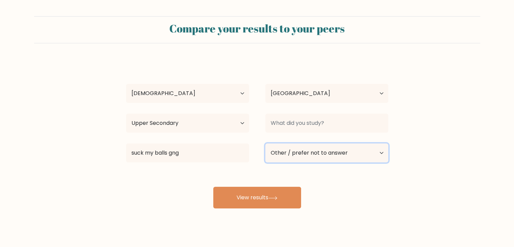
click at [265, 143] on select "Current employment status Employed Student Retired Other / prefer not to answer" at bounding box center [326, 152] width 123 height 19
click at [318, 159] on select "Current employment status Employed Student Retired Other / prefer not to answer" at bounding box center [326, 152] width 123 height 19
click at [265, 143] on select "Current employment status Employed Student Retired Other / prefer not to answer" at bounding box center [326, 152] width 123 height 19
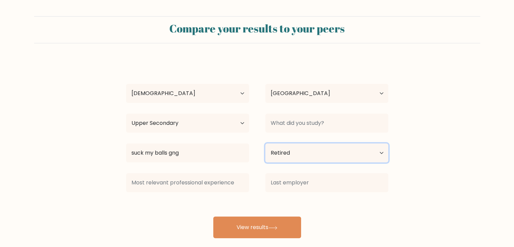
click at [314, 149] on select "Current employment status Employed Student Retired Other / prefer not to answer" at bounding box center [326, 152] width 123 height 19
select select "other"
click at [265, 143] on select "Current employment status Employed Student Retired Other / prefer not to answer" at bounding box center [326, 152] width 123 height 19
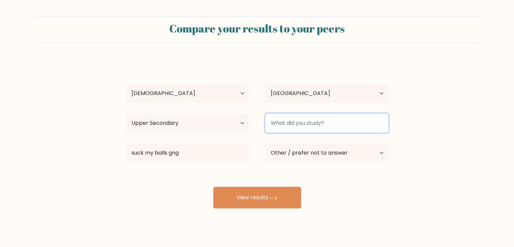
click at [304, 123] on input at bounding box center [326, 123] width 123 height 19
type input "unempluzzed"
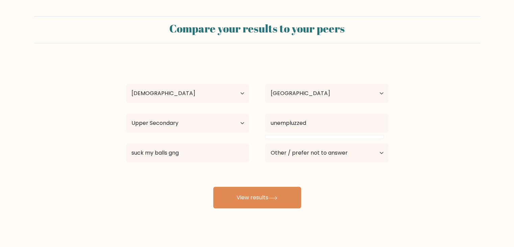
click at [385, 109] on div "ddddd dddddd Age Under 18 years old 18-24 years old 25-34 years old 35-44 years…" at bounding box center [257, 134] width 270 height 149
click at [341, 158] on select "Current employment status Employed Student Retired Other / prefer not to answer" at bounding box center [326, 152] width 123 height 19
select select "retired"
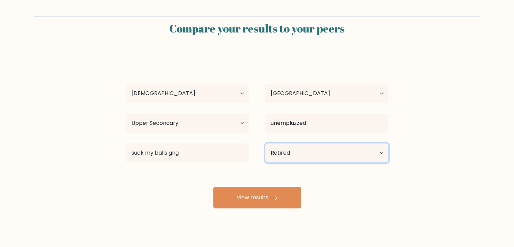
click at [265, 143] on select "Current employment status Employed Student Retired Other / prefer not to answer" at bounding box center [326, 152] width 123 height 19
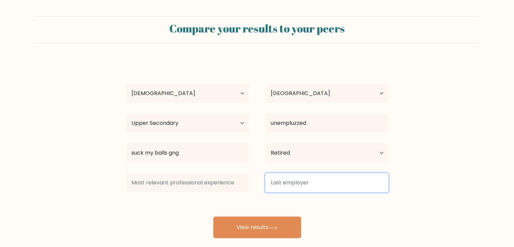
click at [305, 187] on input at bounding box center [326, 182] width 123 height 19
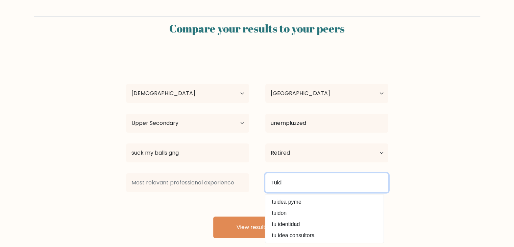
type input "Tuid"
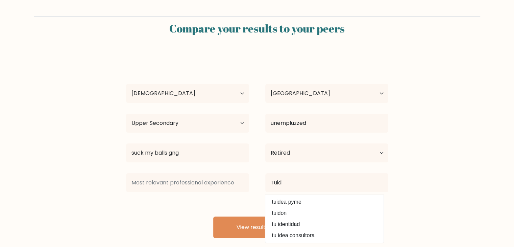
click at [460, 168] on form "Compare your results to your peers ddddd dddddd Age Under 18 years old 18-24 ye…" at bounding box center [257, 127] width 514 height 222
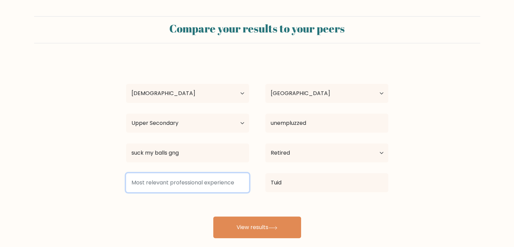
click at [205, 182] on input at bounding box center [187, 182] width 123 height 19
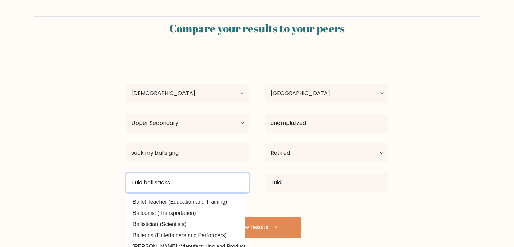
type input "Tuid ball sacks"
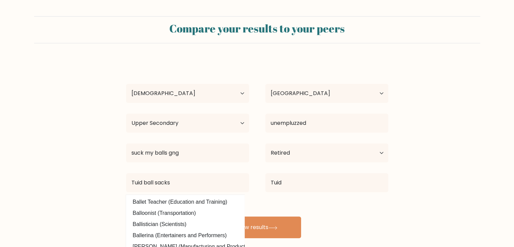
click at [434, 169] on form "Compare your results to your peers ddddd dddddd Age Under 18 years old 18-24 ye…" at bounding box center [257, 127] width 514 height 222
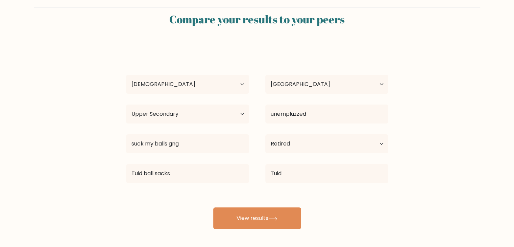
scroll to position [9, 0]
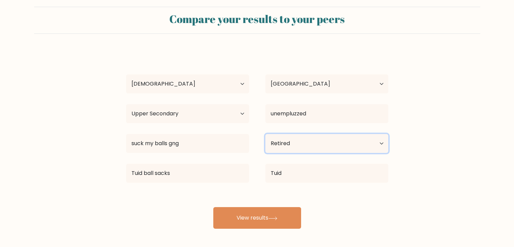
click at [337, 148] on select "Current employment status Employed Student Retired Other / prefer not to answer" at bounding box center [326, 143] width 123 height 19
click at [265, 134] on select "Current employment status Employed Student Retired Other / prefer not to answer" at bounding box center [326, 143] width 123 height 19
click at [333, 144] on select "Current employment status Employed Student Retired Other / prefer not to answer" at bounding box center [326, 143] width 123 height 19
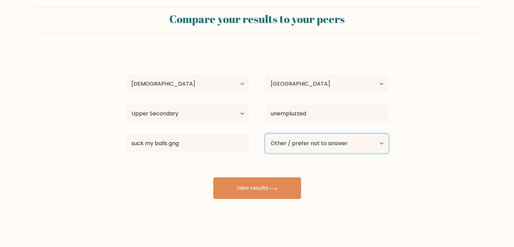
select select "student"
click at [265, 134] on select "Current employment status Employed Student Retired Other / prefer not to answer" at bounding box center [326, 143] width 123 height 19
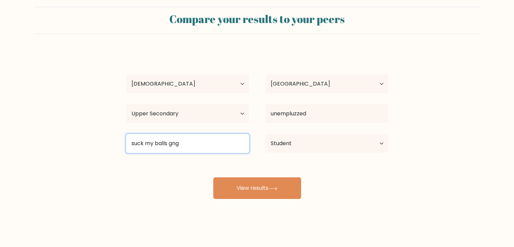
click at [228, 142] on input "suck my balls gng" at bounding box center [187, 143] width 123 height 19
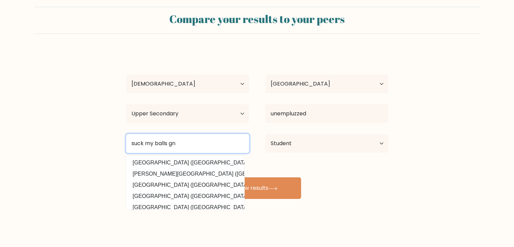
type input "suck my balls gng"
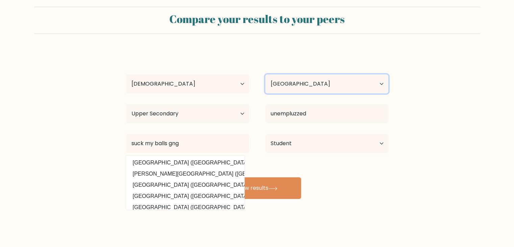
click at [384, 76] on select "Country Afghanistan Albania Algeria American Samoa Andorra Angola Anguilla Anta…" at bounding box center [326, 83] width 123 height 19
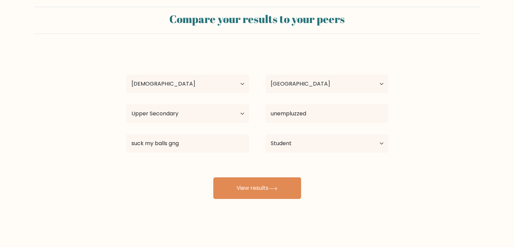
click at [433, 100] on form "Compare your results to your peers ddddd dddddd Age Under 18 years old 18-24 ye…" at bounding box center [257, 103] width 514 height 192
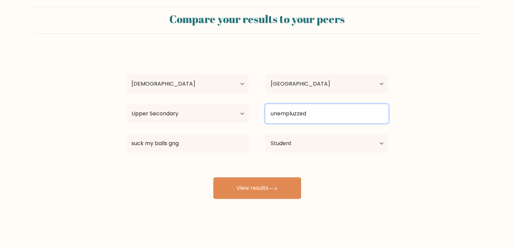
click at [338, 107] on input "unempluzzed" at bounding box center [326, 113] width 123 height 19
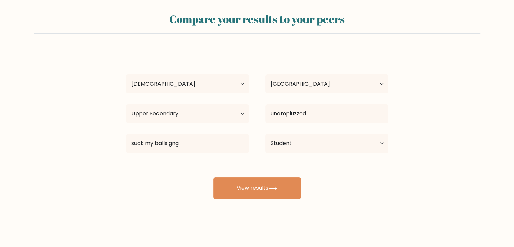
drag, startPoint x: 441, startPoint y: 129, endPoint x: 408, endPoint y: 121, distance: 33.6
click at [437, 129] on form "Compare your results to your peers ddddd dddddd Age Under 18 years old 18-24 ye…" at bounding box center [257, 103] width 514 height 192
click at [184, 78] on select "Age Under 18 years old 18-24 years old 25-34 years old 35-44 years old 45-54 ye…" at bounding box center [187, 83] width 123 height 19
select select "min_18"
click at [126, 74] on select "Age Under 18 years old 18-24 years old 25-34 years old 35-44 years old 45-54 ye…" at bounding box center [187, 83] width 123 height 19
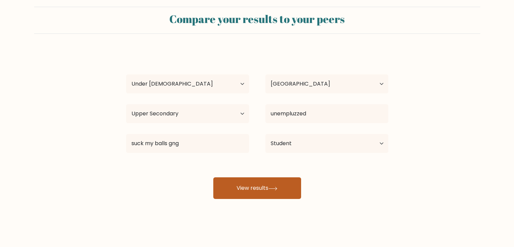
click at [269, 194] on button "View results" at bounding box center [257, 188] width 88 height 22
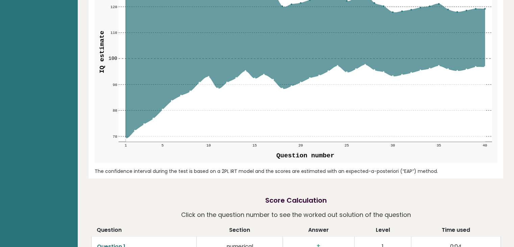
scroll to position [845, 0]
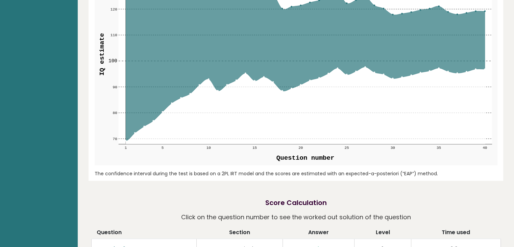
click at [316, 69] on icon at bounding box center [304, 54] width 359 height 172
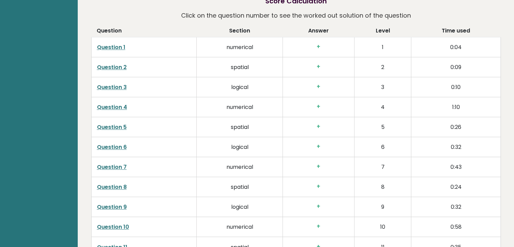
scroll to position [1048, 0]
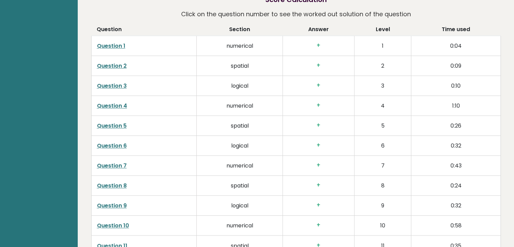
click at [315, 45] on h3 "+" at bounding box center [318, 45] width 61 height 7
click at [316, 45] on h3 "+" at bounding box center [318, 45] width 61 height 7
click at [317, 45] on h3 "+" at bounding box center [318, 45] width 61 height 7
click at [310, 54] on td "+" at bounding box center [319, 46] width 72 height 20
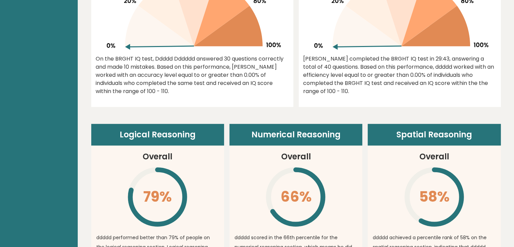
scroll to position [375, 0]
